Goal: Check status: Check status

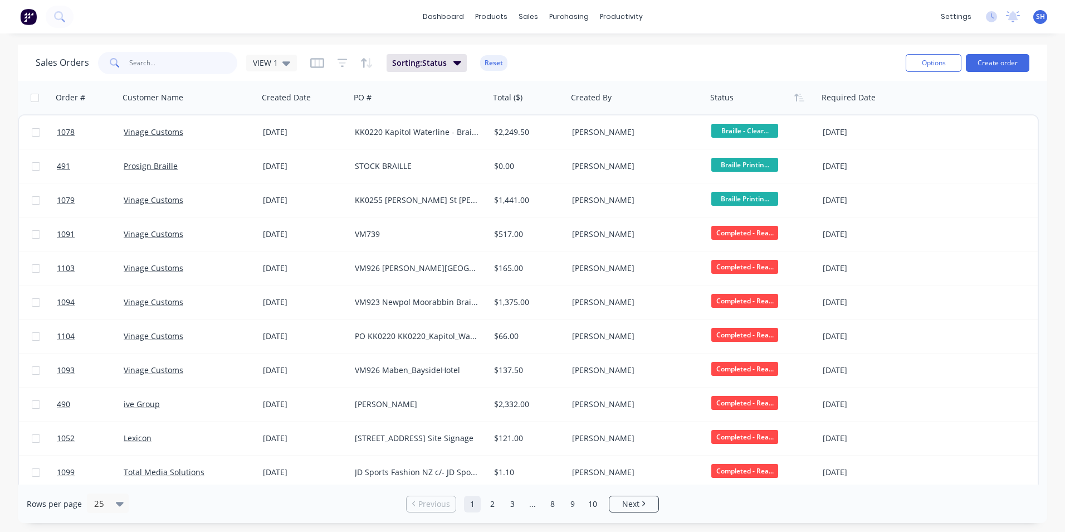
click at [202, 64] on input "text" at bounding box center [183, 63] width 109 height 22
type input "BALMAIN"
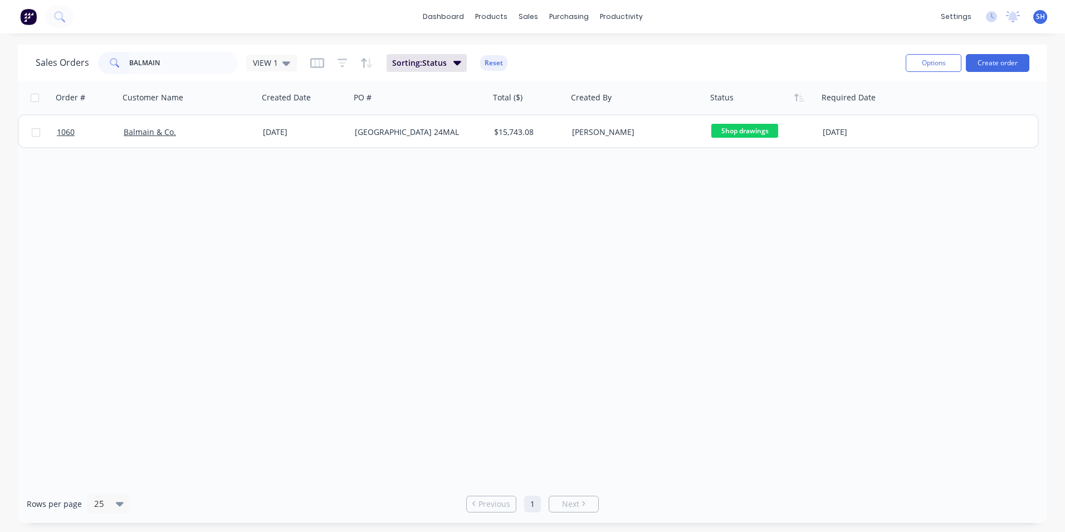
click at [128, 238] on div "Order # Customer Name Created Date PO # Total ($) Created By Status Required Da…" at bounding box center [533, 282] width 1030 height 403
click at [173, 79] on div "Sales Orders BALMAIN VIEW 1 Sorting: Status Reset Options Create order" at bounding box center [533, 63] width 1030 height 36
drag, startPoint x: 181, startPoint y: 62, endPoint x: 93, endPoint y: 50, distance: 88.8
click at [93, 50] on div "Sales Orders BALMAIN VIEW 1 Sorting: Status Reset" at bounding box center [466, 62] width 861 height 27
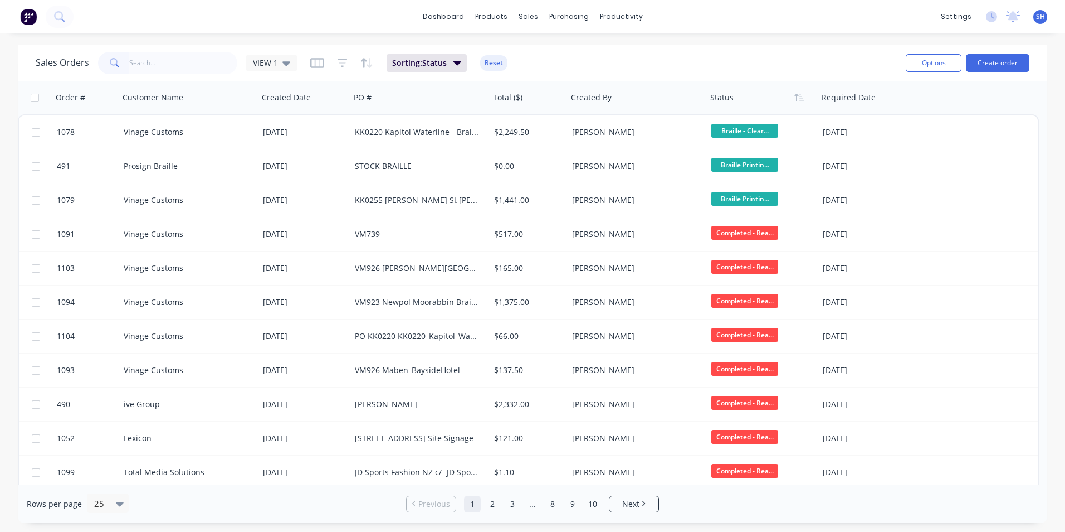
click at [153, 242] on div "Vinage Customs" at bounding box center [188, 233] width 139 height 33
click at [565, 53] on div "Sales Orders VIEW 1 Sorting: Status Reset" at bounding box center [466, 62] width 861 height 27
click at [191, 52] on input "text" at bounding box center [183, 63] width 109 height 22
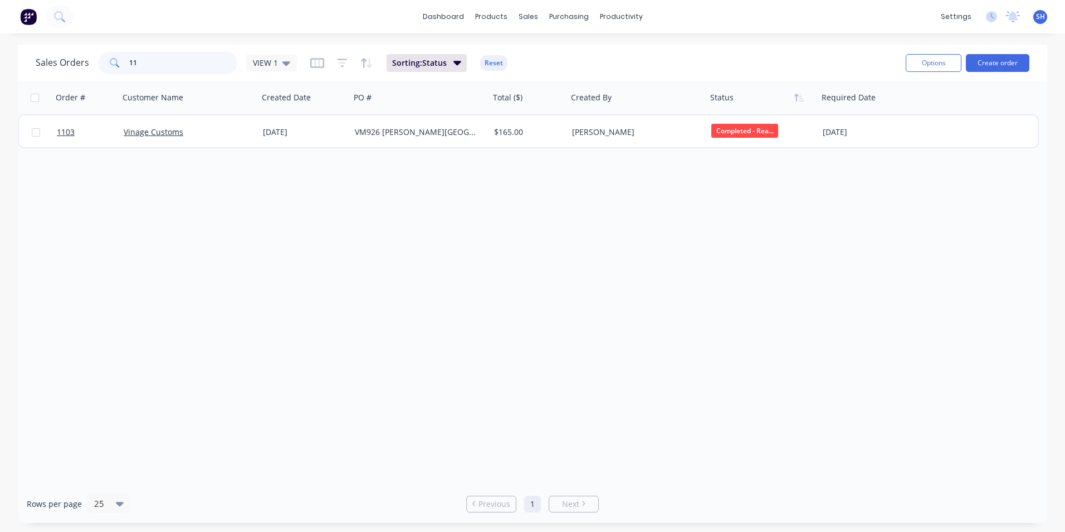
type input "1"
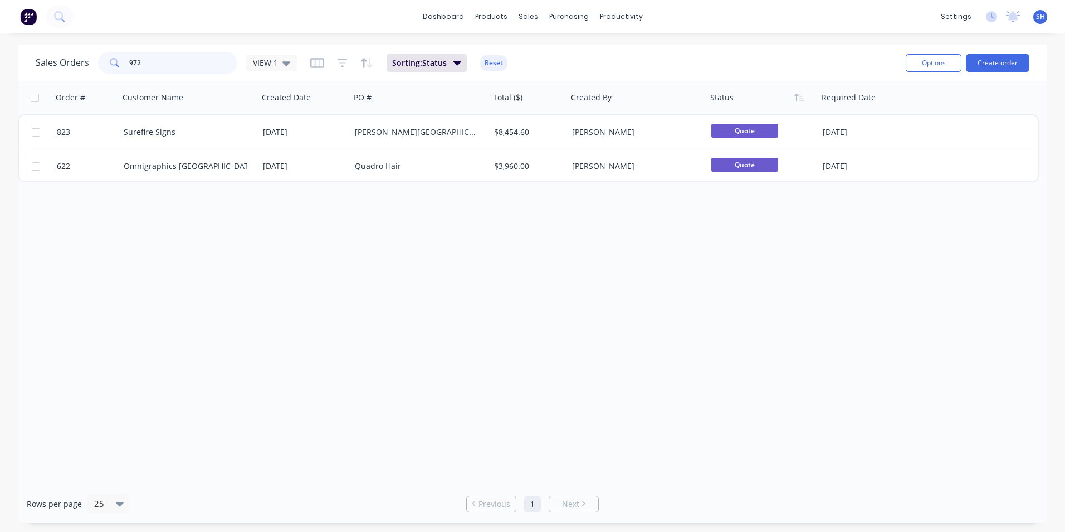
type input "972"
drag, startPoint x: 164, startPoint y: 62, endPoint x: 86, endPoint y: 50, distance: 79.0
click at [86, 50] on div "Sales Orders 972 VIEW 1 Sorting: Status Reset" at bounding box center [466, 62] width 861 height 27
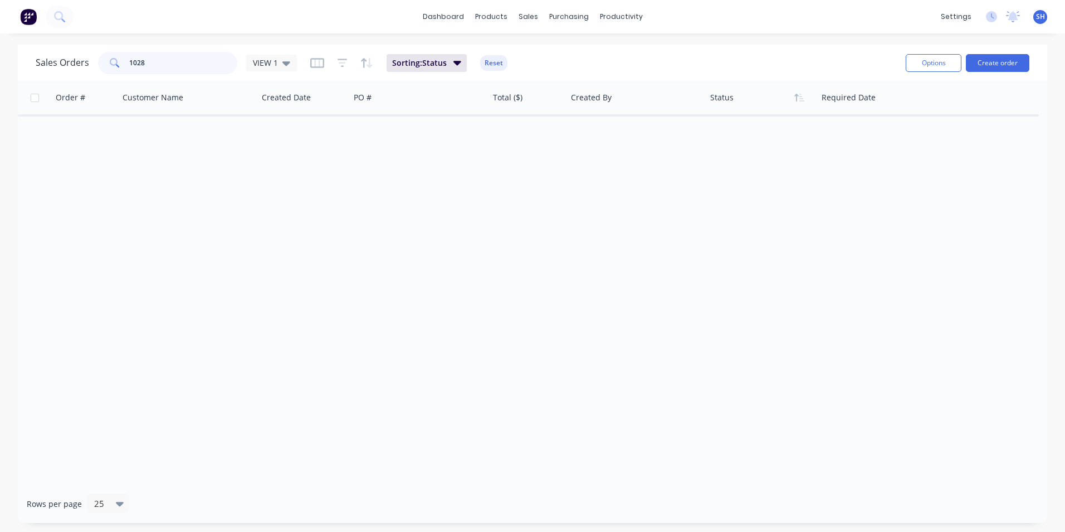
click at [155, 67] on input "1028" at bounding box center [183, 63] width 109 height 22
drag, startPoint x: 153, startPoint y: 63, endPoint x: 113, endPoint y: 61, distance: 40.2
click at [113, 61] on div "1028" at bounding box center [167, 63] width 139 height 22
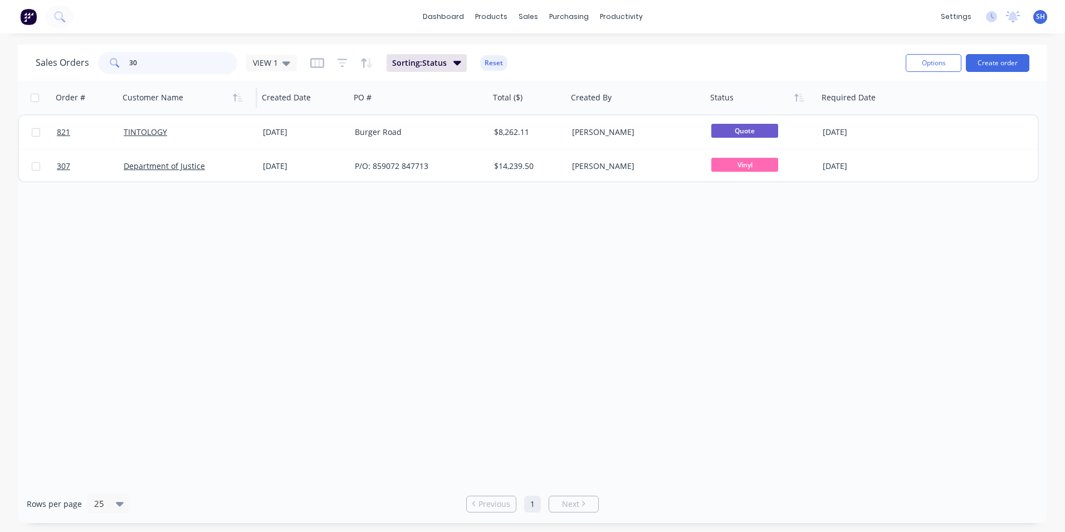
type input "3"
click at [180, 66] on input "994" at bounding box center [183, 63] width 109 height 22
type input "9"
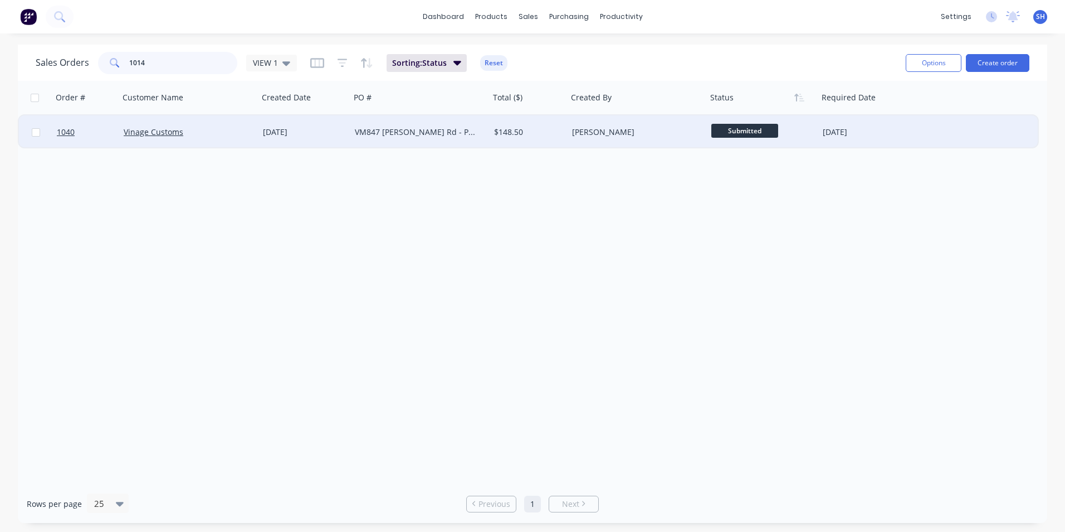
type input "1014"
